Goal: Task Accomplishment & Management: Use online tool/utility

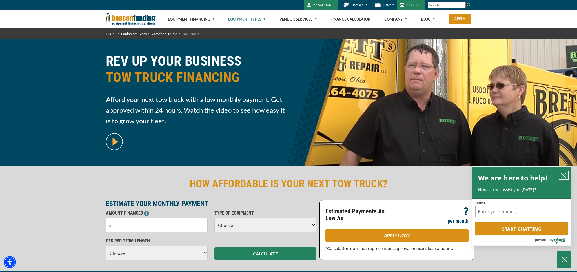
click at [562, 175] on icon "close chatbox" at bounding box center [564, 176] width 6 height 6
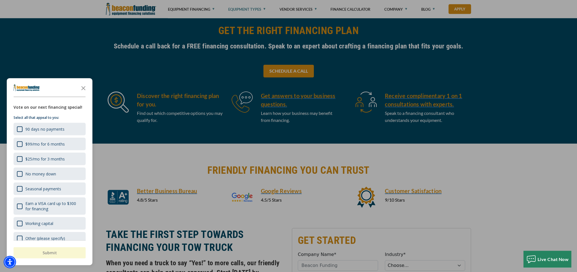
scroll to position [267, 0]
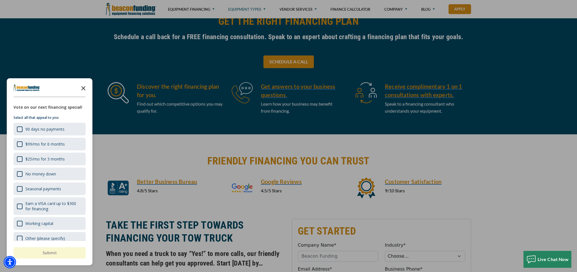
click at [82, 88] on icon "Close the survey" at bounding box center [83, 87] width 11 height 11
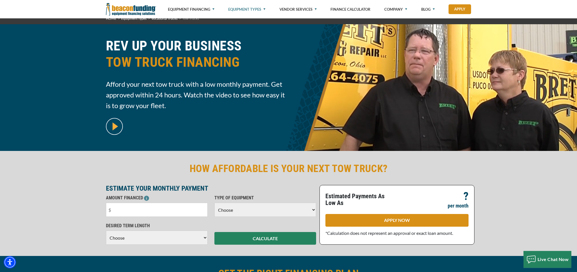
scroll to position [0, 0]
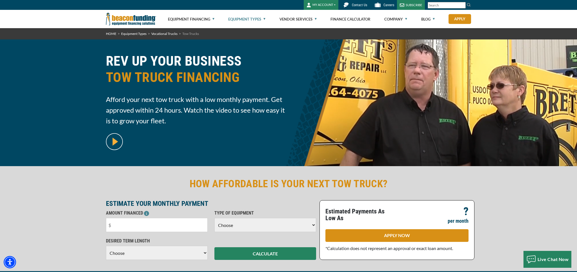
click at [298, 184] on h2 "HOW AFFORDABLE IS YOUR NEXT TOW TRUCK?" at bounding box center [288, 183] width 365 height 13
click at [296, 184] on h2 "HOW AFFORDABLE IS YOUR NEXT TOW TRUCK?" at bounding box center [288, 183] width 365 height 13
click at [293, 184] on h2 "HOW AFFORDABLE IS YOUR NEXT TOW TRUCK?" at bounding box center [288, 183] width 365 height 13
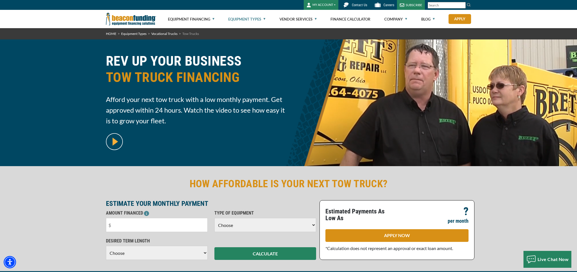
click at [293, 184] on h2 "HOW AFFORDABLE IS YOUR NEXT TOW TRUCK?" at bounding box center [288, 183] width 365 height 13
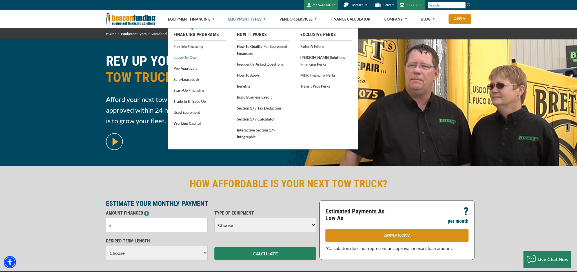
click at [182, 57] on link "Lease-To-Own" at bounding box center [199, 57] width 52 height 7
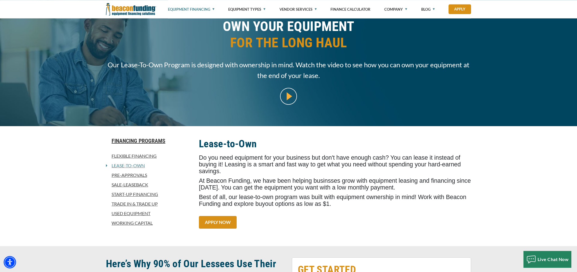
scroll to position [89, 0]
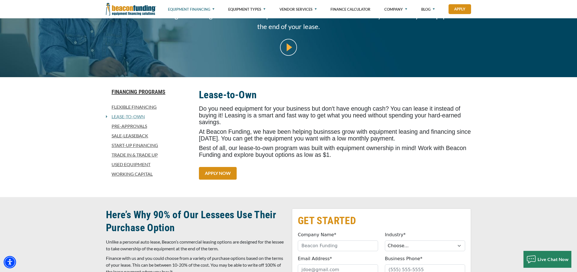
click at [120, 135] on link "Sale-Leaseback" at bounding box center [149, 135] width 86 height 7
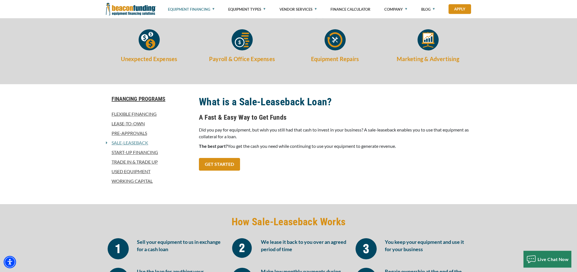
scroll to position [178, 0]
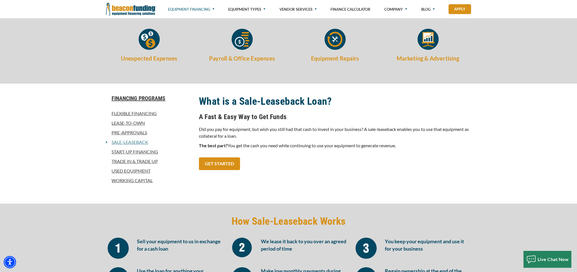
click at [123, 123] on link "Lease-To-Own" at bounding box center [149, 123] width 86 height 7
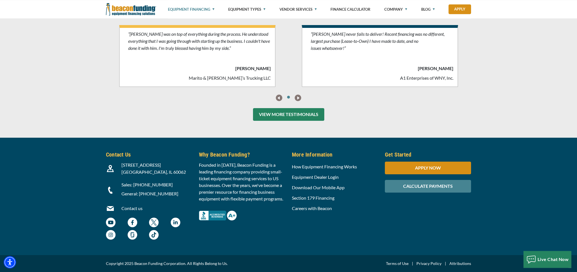
scroll to position [1443, 0]
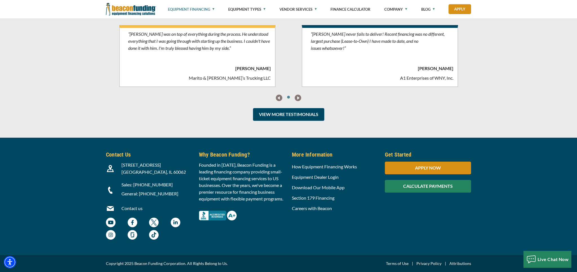
click at [413, 184] on div "CALCULATE PAYMENTS" at bounding box center [428, 186] width 86 height 13
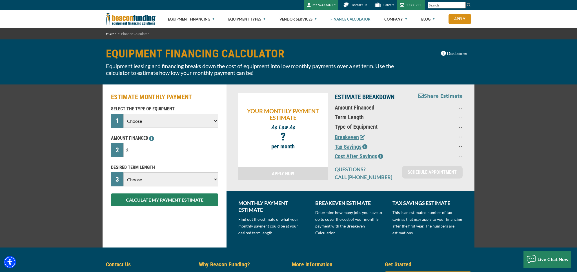
click at [123, 114] on select "Choose Backhoe Boom/Bucket Truck Chipper Commercial Mower Crane DTG/DTF Printin…" at bounding box center [170, 121] width 95 height 14
select select "5"
click option "Tow Truck" at bounding box center [0, 0] width 0 height 0
click at [123, 172] on select "Choose 36 Months 48 Months 60 Months" at bounding box center [170, 179] width 95 height 14
click at [166, 181] on select "Choose 36 Months 48 Months 60 Months" at bounding box center [170, 179] width 95 height 14
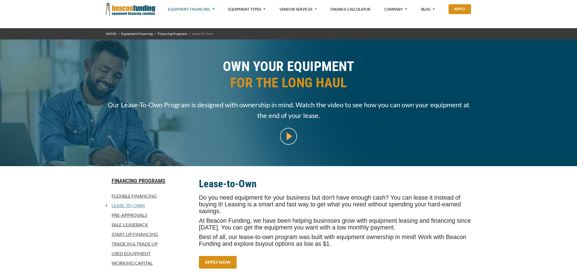
scroll to position [1391, 0]
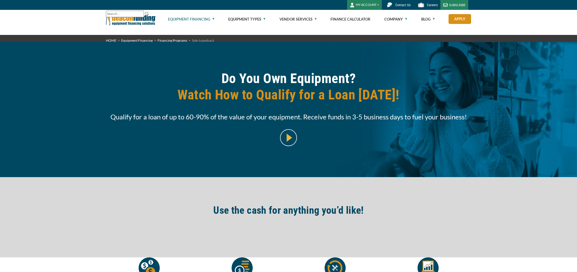
scroll to position [178, 0]
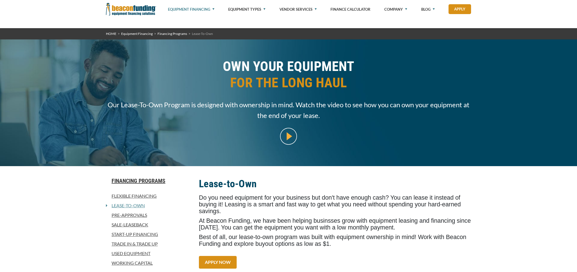
scroll to position [89, 0]
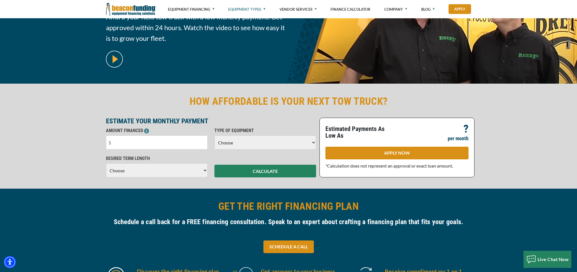
scroll to position [89, 0]
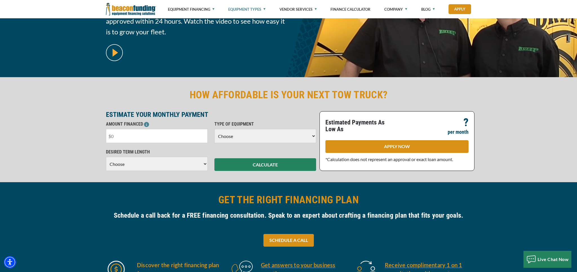
click at [157, 137] on input "text" at bounding box center [157, 136] width 102 height 14
type input "$50,000"
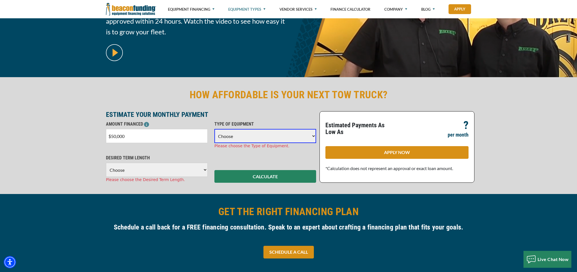
click at [214, 129] on select "Choose Backhoe Boom/Bucket Truck Chipper Commercial Mower Crane DTG/DTF Printin…" at bounding box center [265, 136] width 102 height 14
select select "5"
click option "Tow Truck" at bounding box center [0, 0] width 0 height 0
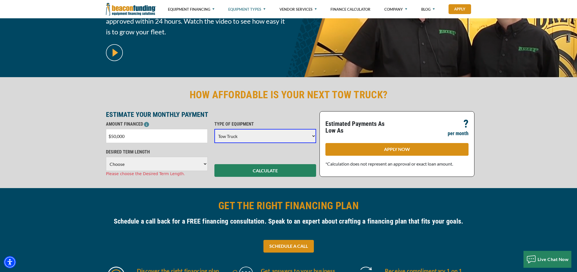
click at [106, 157] on select "Choose 36 Months 48 Months 60 Months" at bounding box center [157, 164] width 102 height 14
select select "36"
click option "36 Months" at bounding box center [0, 0] width 0 height 0
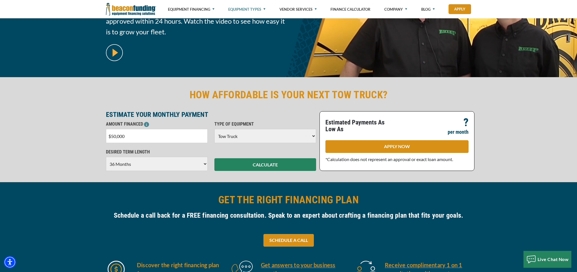
click at [127, 132] on input "$50,000" at bounding box center [157, 136] width 102 height 14
click at [127, 133] on input "$50,000" at bounding box center [157, 136] width 102 height 14
type input "$80,000"
click at [233, 156] on div "CALCULATE" at bounding box center [265, 160] width 108 height 22
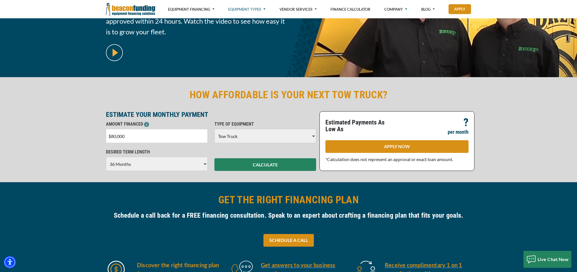
click at [238, 171] on div "HOW AFFORDABLE IS YOUR NEXT TOW TRUCK? ESTIMATE YOUR MONTHLY PAYMENT AMOUNT FIN…" at bounding box center [288, 129] width 577 height 105
click at [238, 158] on div "CALCULATE" at bounding box center [265, 160] width 108 height 22
click at [238, 160] on button "CALCULATE" at bounding box center [265, 164] width 102 height 13
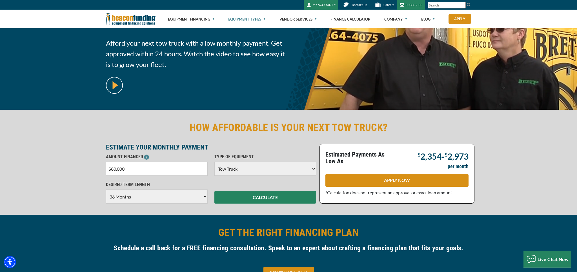
scroll to position [0, 0]
